Goal: Task Accomplishment & Management: Manage account settings

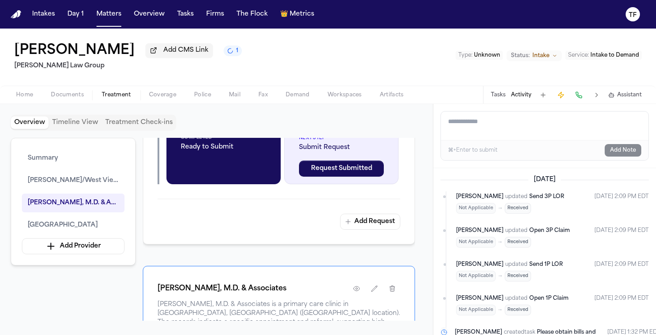
scroll to position [349, 0]
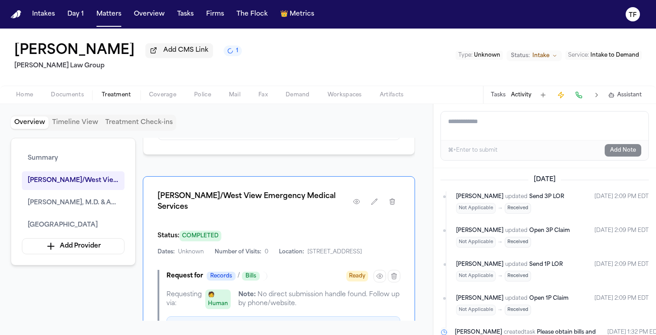
click at [120, 22] on nav "Intakes Day 1 Matters Overview Tasks Firms The Flock 👑 Metrics TF" at bounding box center [328, 14] width 656 height 29
click at [111, 14] on button "Matters" at bounding box center [109, 14] width 32 height 16
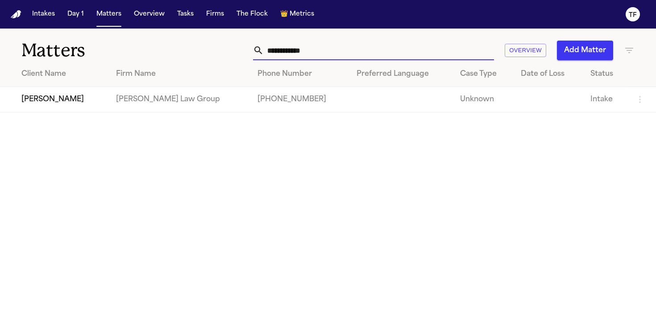
click at [301, 44] on input "**********" at bounding box center [379, 51] width 230 height 20
click at [299, 47] on input "**********" at bounding box center [379, 51] width 230 height 20
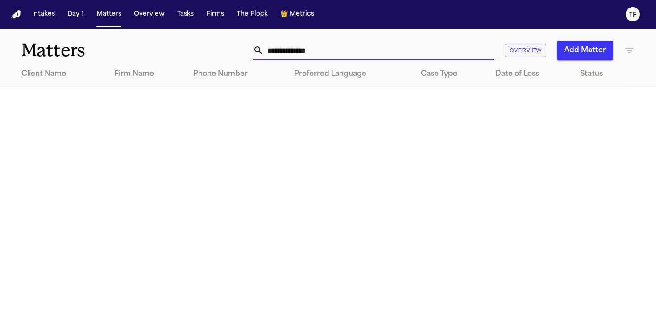
click at [297, 50] on input "**********" at bounding box center [379, 51] width 230 height 20
type input "*"
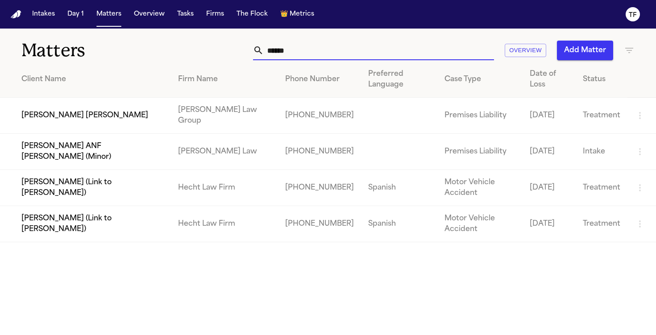
type input "******"
click at [62, 117] on td "[PERSON_NAME] [PERSON_NAME]" at bounding box center [85, 116] width 171 height 36
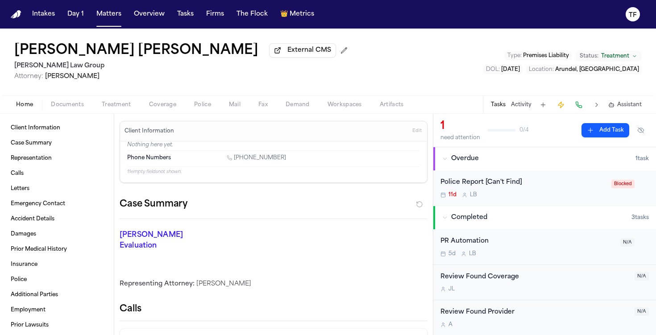
click at [493, 199] on div "11d L B" at bounding box center [524, 195] width 166 height 7
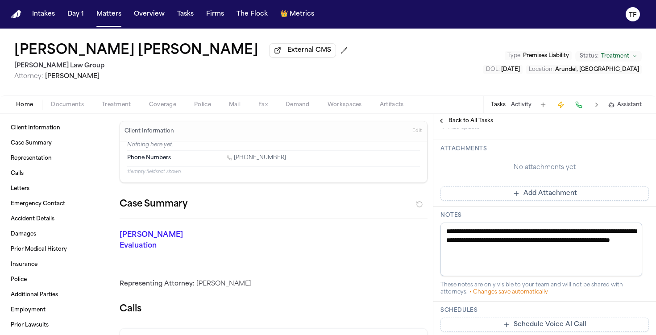
scroll to position [243, 0]
click at [108, 11] on button "Matters" at bounding box center [109, 14] width 32 height 16
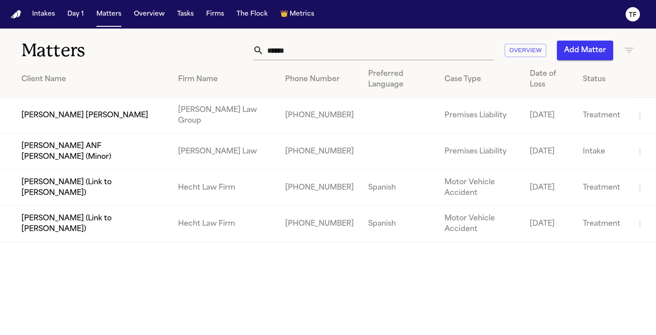
click at [324, 50] on input "******" at bounding box center [379, 51] width 230 height 20
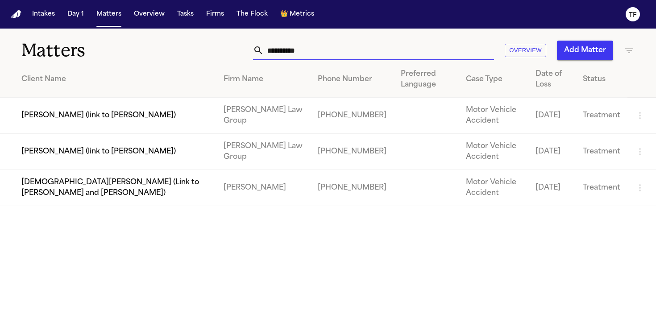
type input "**********"
click at [75, 115] on td "[PERSON_NAME] (link to [PERSON_NAME])" at bounding box center [108, 116] width 217 height 36
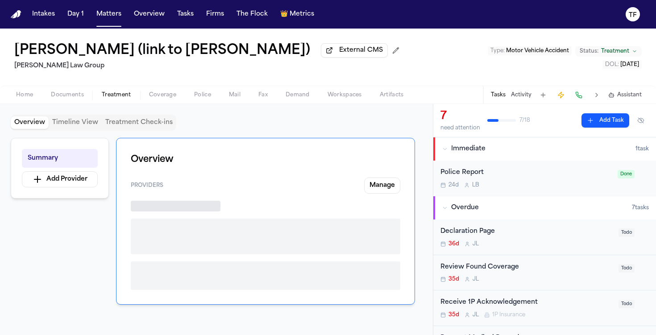
click at [125, 98] on span "Treatment" at bounding box center [116, 95] width 29 height 7
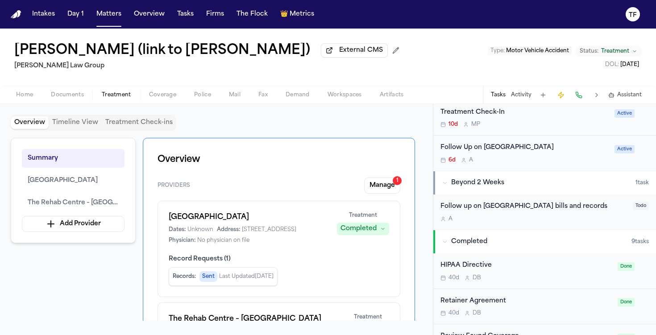
scroll to position [298, 0]
click at [508, 208] on div "Follow up on [GEOGRAPHIC_DATA] bills and records" at bounding box center [534, 206] width 187 height 10
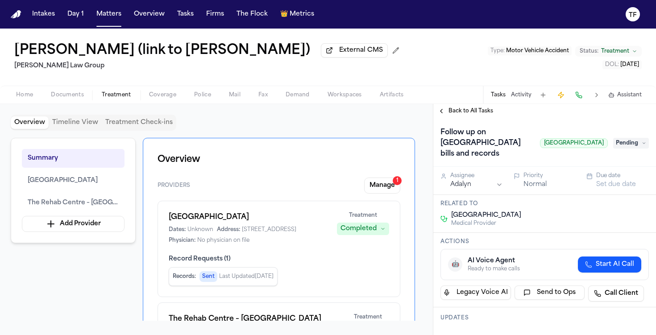
click at [518, 98] on button "Activity" at bounding box center [521, 95] width 21 height 7
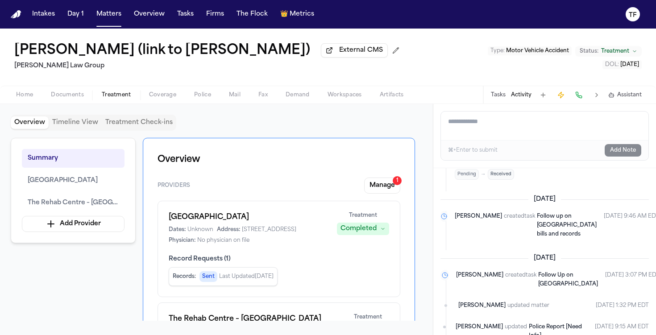
scroll to position [209, 0]
click at [537, 215] on span "Follow up on [GEOGRAPHIC_DATA] bills and records" at bounding box center [567, 225] width 60 height 23
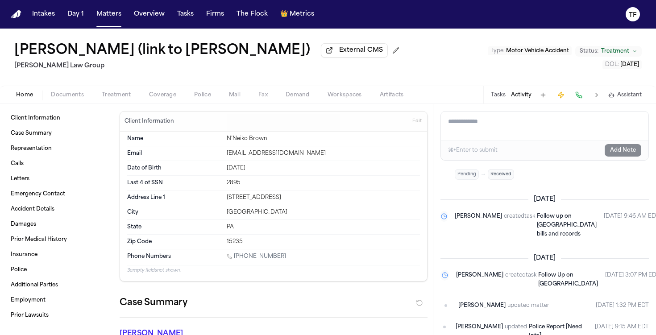
click at [500, 97] on button "Tasks" at bounding box center [498, 95] width 15 height 7
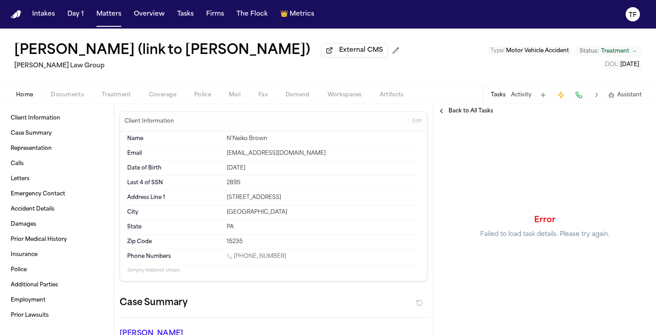
click at [42, 102] on div "Home Documents Treatment Coverage Police Mail Fax Demand Workspaces Artifacts T…" at bounding box center [328, 95] width 656 height 18
click at [29, 100] on span "button" at bounding box center [25, 100] width 28 height 1
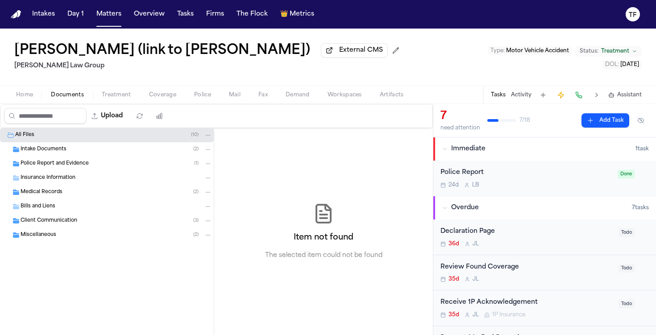
click at [68, 96] on span "Documents" at bounding box center [67, 95] width 33 height 7
click at [492, 93] on div "Tasks Activity Assistant" at bounding box center [566, 94] width 166 height 17
click at [498, 94] on button "Tasks" at bounding box center [498, 95] width 15 height 7
click at [494, 95] on button "Tasks" at bounding box center [498, 95] width 15 height 7
click at [500, 99] on button "Tasks" at bounding box center [498, 95] width 15 height 7
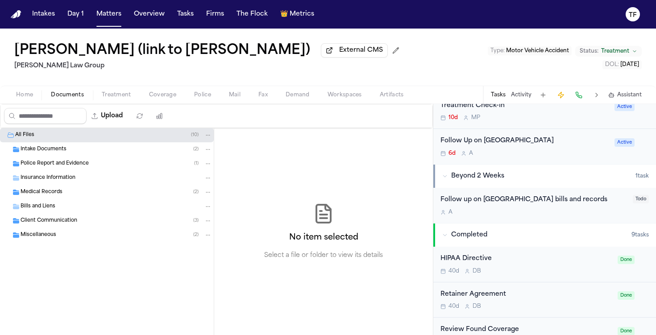
scroll to position [322, 0]
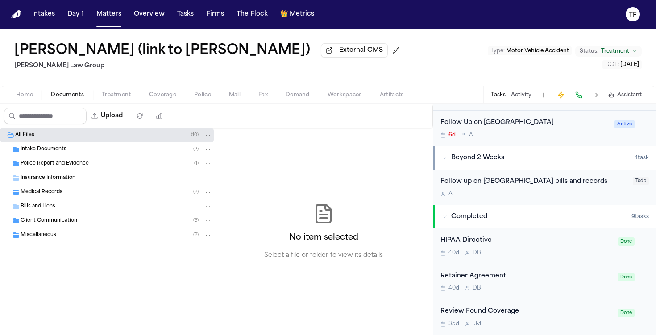
click at [512, 184] on div "Follow up on [GEOGRAPHIC_DATA] bills and records" at bounding box center [534, 182] width 187 height 10
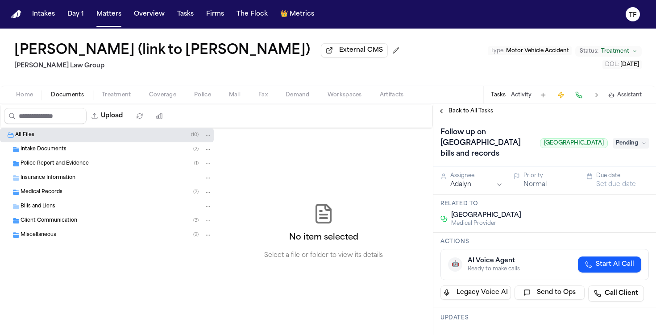
click at [451, 113] on span "Back to All Tasks" at bounding box center [471, 111] width 45 height 7
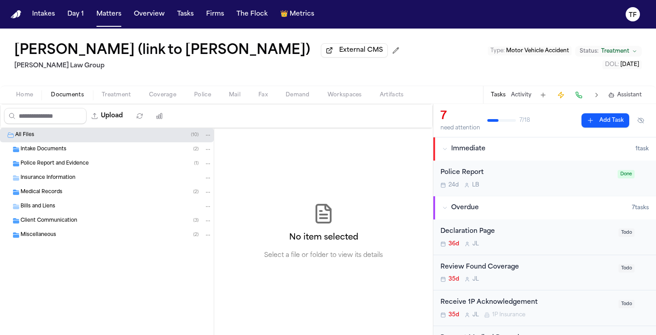
click at [120, 98] on span "Treatment" at bounding box center [116, 95] width 29 height 7
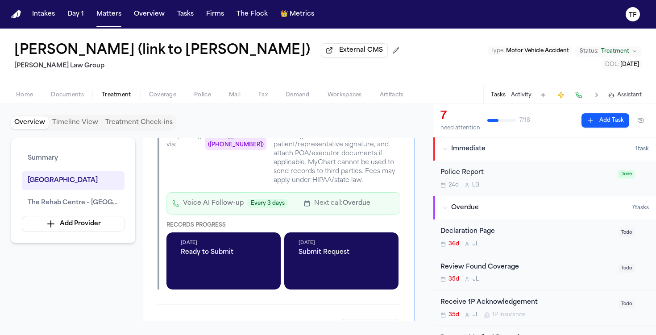
scroll to position [448, 0]
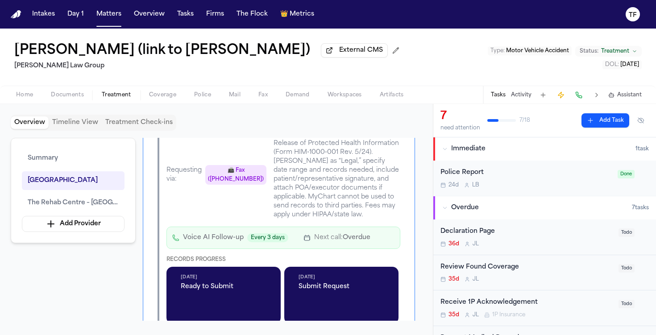
click at [322, 249] on div "Voice AI Follow-up Every 3 days Next call: Overdue" at bounding box center [284, 238] width 234 height 22
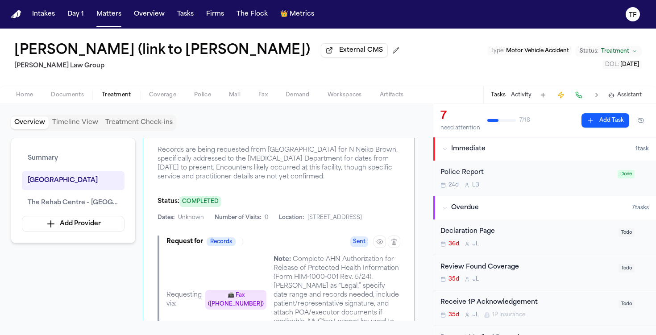
scroll to position [322, 0]
click at [377, 246] on icon "button" at bounding box center [379, 242] width 7 height 7
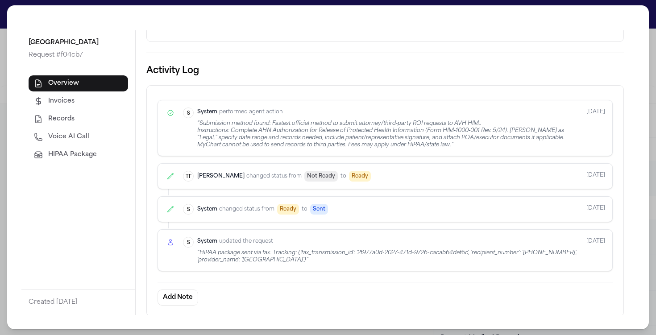
scroll to position [3, 0]
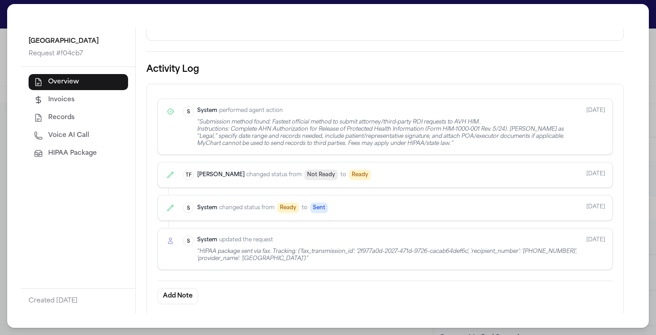
click at [115, 141] on button "Voice AI Call" at bounding box center [79, 136] width 100 height 16
select select "***"
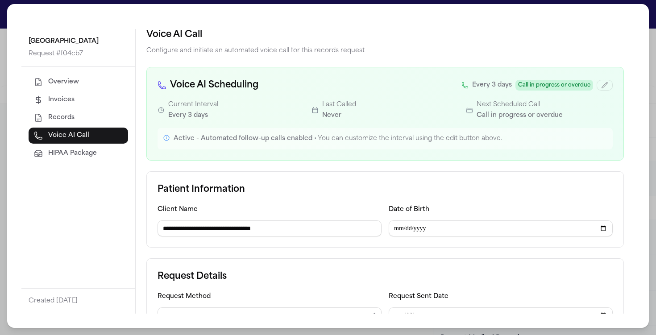
scroll to position [0, 0]
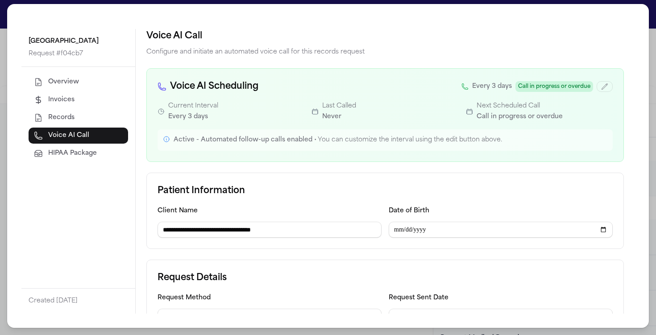
click at [647, 251] on div "**********" at bounding box center [328, 166] width 656 height 338
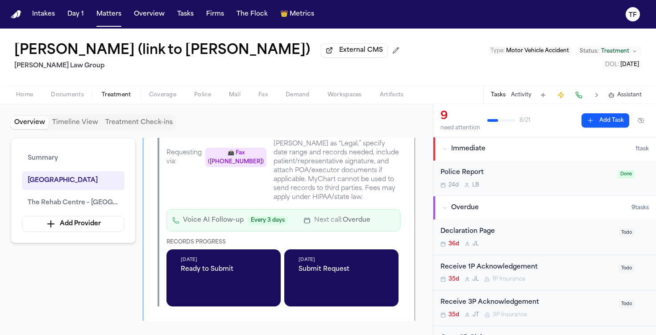
scroll to position [621, 0]
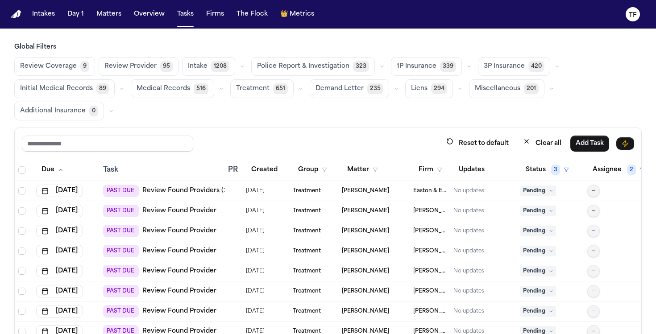
click at [100, 24] on nav "Intakes Day 1 Matters Overview Tasks Firms The Flock 👑 Metrics TF" at bounding box center [328, 14] width 656 height 29
click at [101, 24] on nav "Intakes Day 1 Matters Overview Tasks Firms The Flock 👑 Metrics TF" at bounding box center [328, 14] width 656 height 29
click at [101, 21] on button "Matters" at bounding box center [109, 14] width 32 height 16
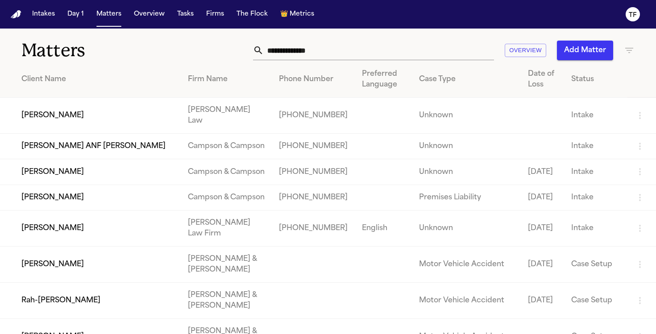
click at [305, 58] on input "text" at bounding box center [379, 51] width 230 height 20
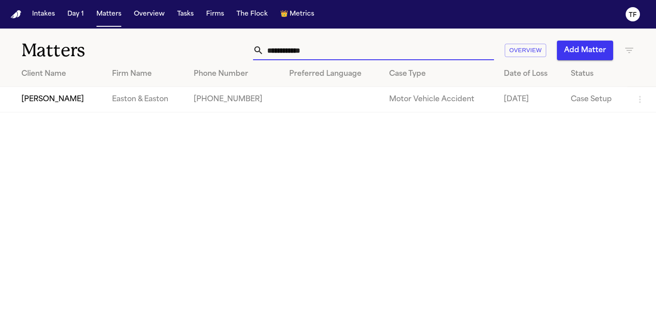
type input "**********"
click at [72, 104] on td "[PERSON_NAME]" at bounding box center [52, 99] width 105 height 25
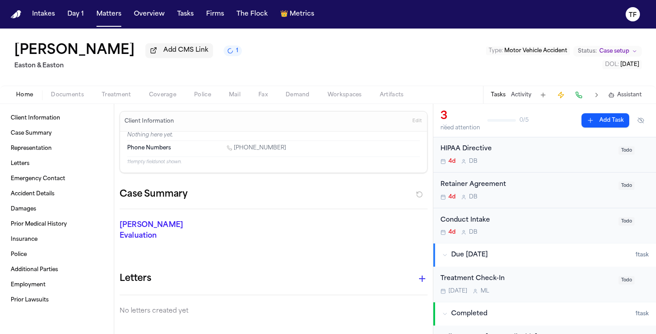
scroll to position [52, 0]
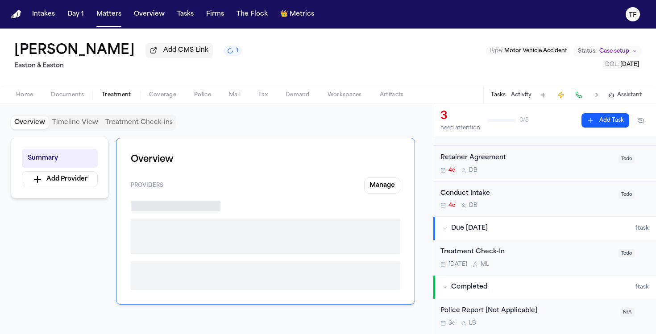
click at [121, 99] on span "Treatment" at bounding box center [116, 95] width 29 height 7
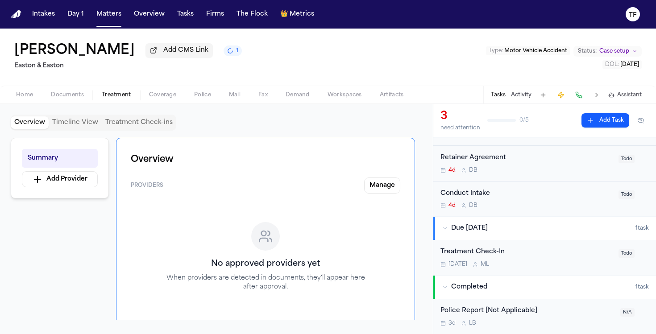
click at [33, 104] on div "Home Documents Treatment Coverage Police Mail Fax Demand Workspaces Artifacts T…" at bounding box center [328, 95] width 656 height 18
click at [31, 104] on div "Home Documents Treatment Coverage Police Mail Fax Demand Workspaces Artifacts T…" at bounding box center [328, 95] width 656 height 18
click at [22, 93] on span "Home" at bounding box center [24, 95] width 17 height 7
